Goal: Information Seeking & Learning: Learn about a topic

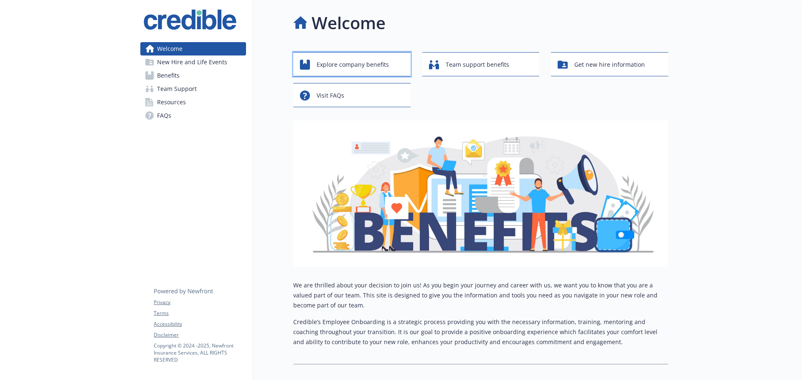
click at [354, 64] on span "Explore company benefits" at bounding box center [352, 65] width 72 height 16
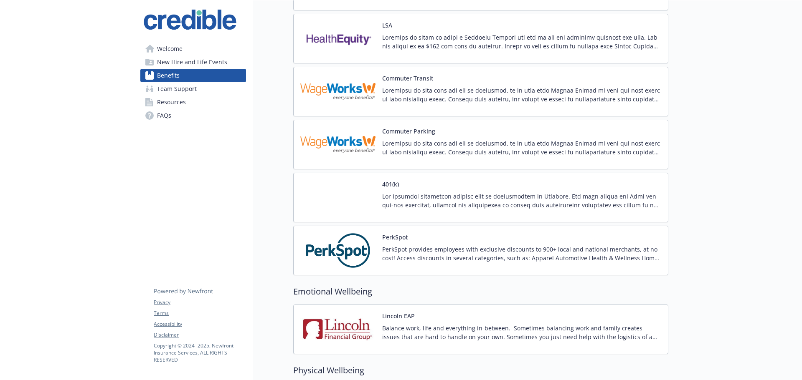
scroll to position [919, 0]
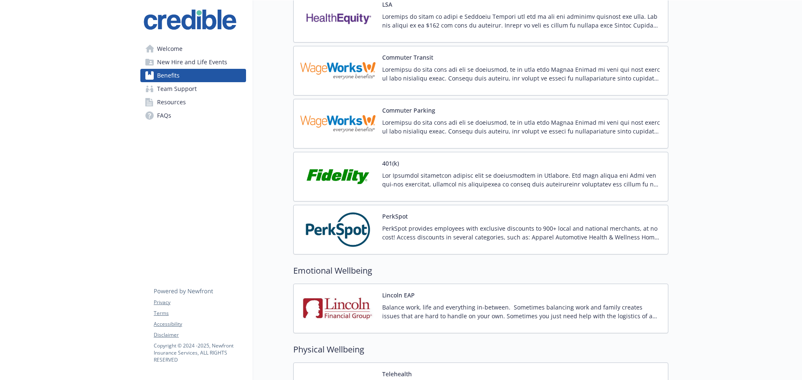
click at [448, 229] on p "PerkSpot provides employees with exclusive discounts to 900+ local and national…" at bounding box center [521, 233] width 279 height 18
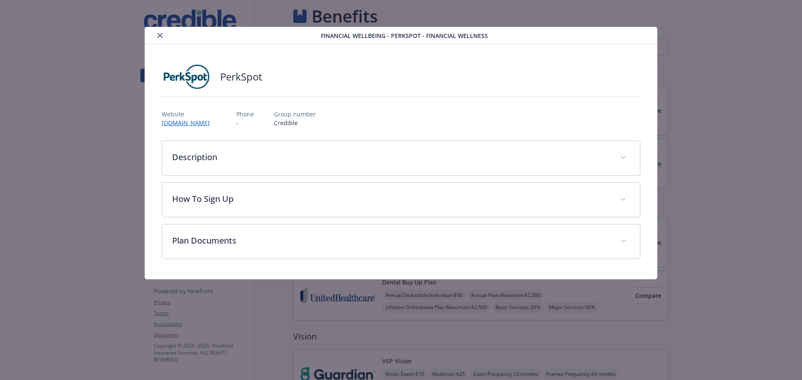
scroll to position [919, 0]
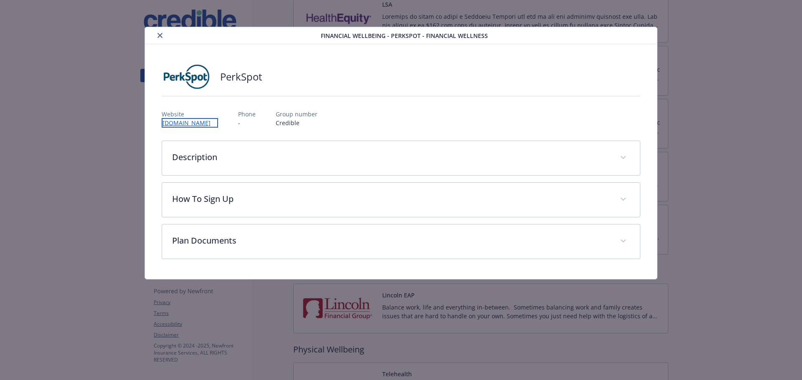
click at [200, 121] on link "[DOMAIN_NAME]" at bounding box center [190, 123] width 56 height 10
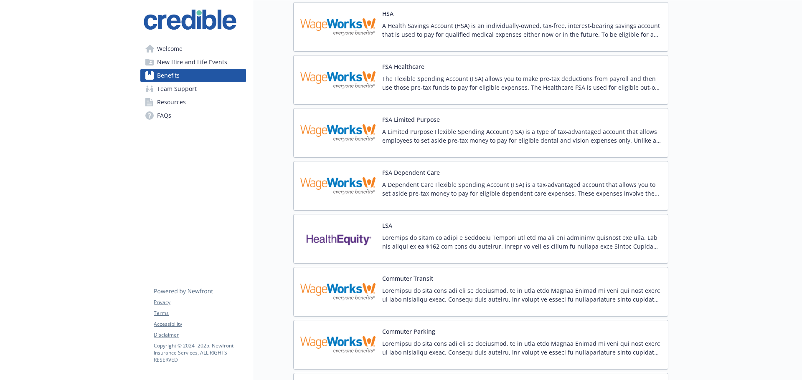
scroll to position [595, 0]
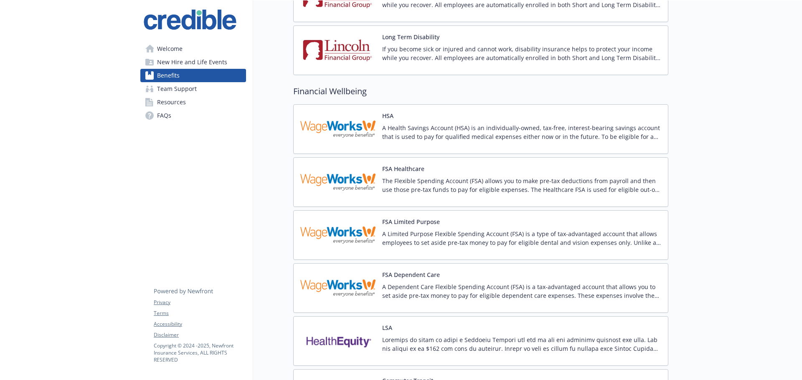
click at [390, 116] on button "HSA" at bounding box center [387, 115] width 11 height 9
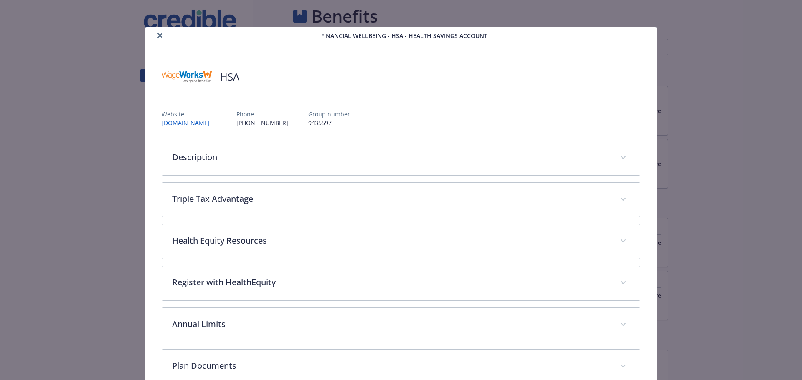
scroll to position [595, 0]
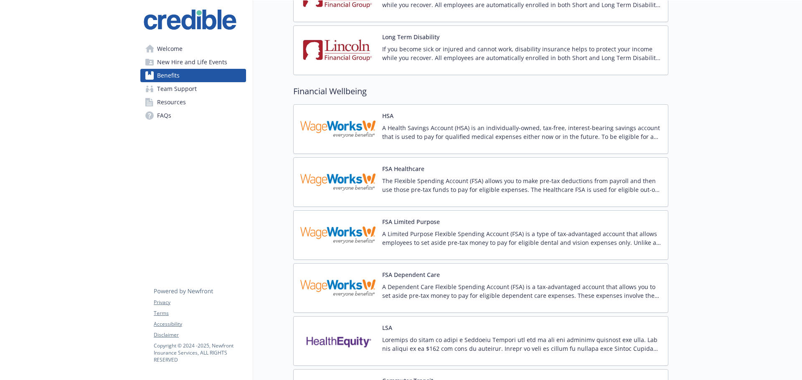
click at [511, 343] on p at bounding box center [521, 345] width 279 height 18
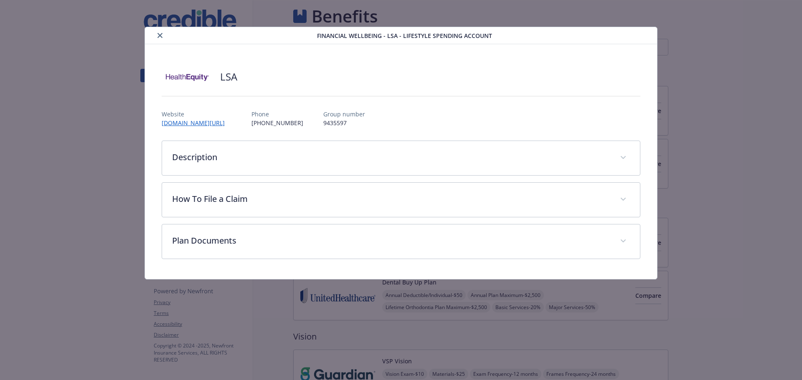
scroll to position [595, 0]
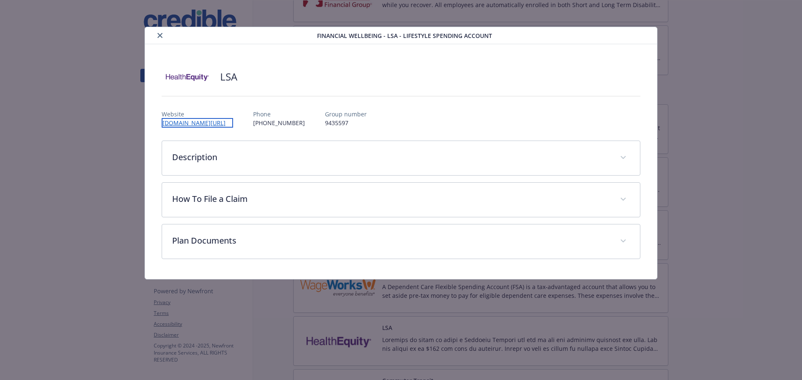
click at [209, 121] on link "[DOMAIN_NAME][URL]" at bounding box center [197, 123] width 71 height 10
